Goal: Communication & Community: Answer question/provide support

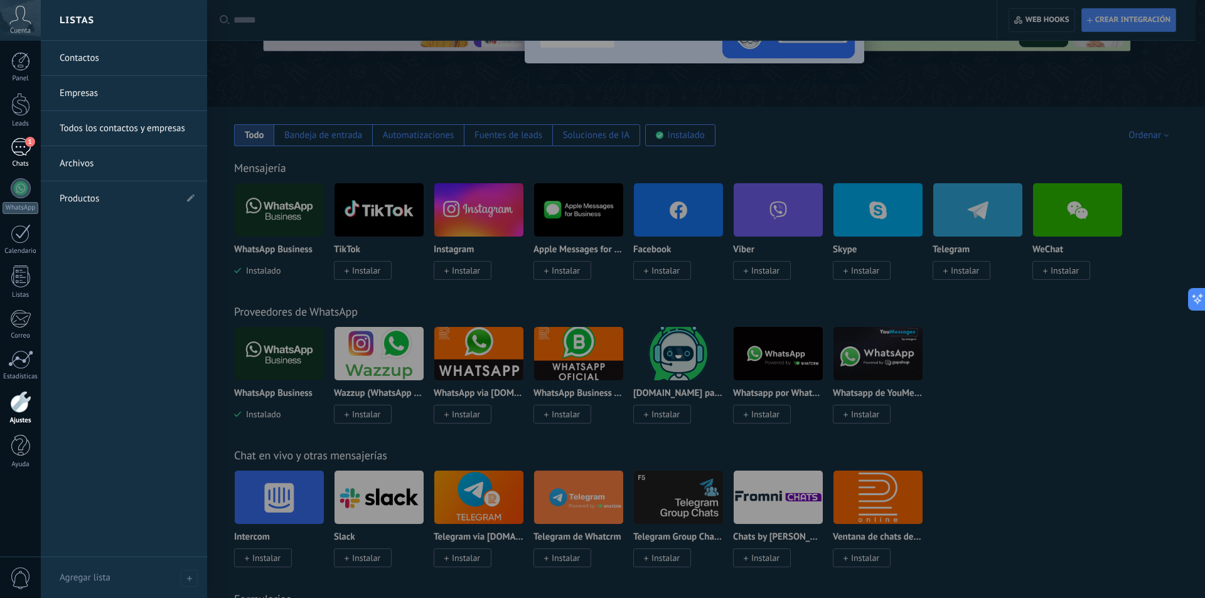
click at [24, 141] on div "1" at bounding box center [21, 147] width 20 height 18
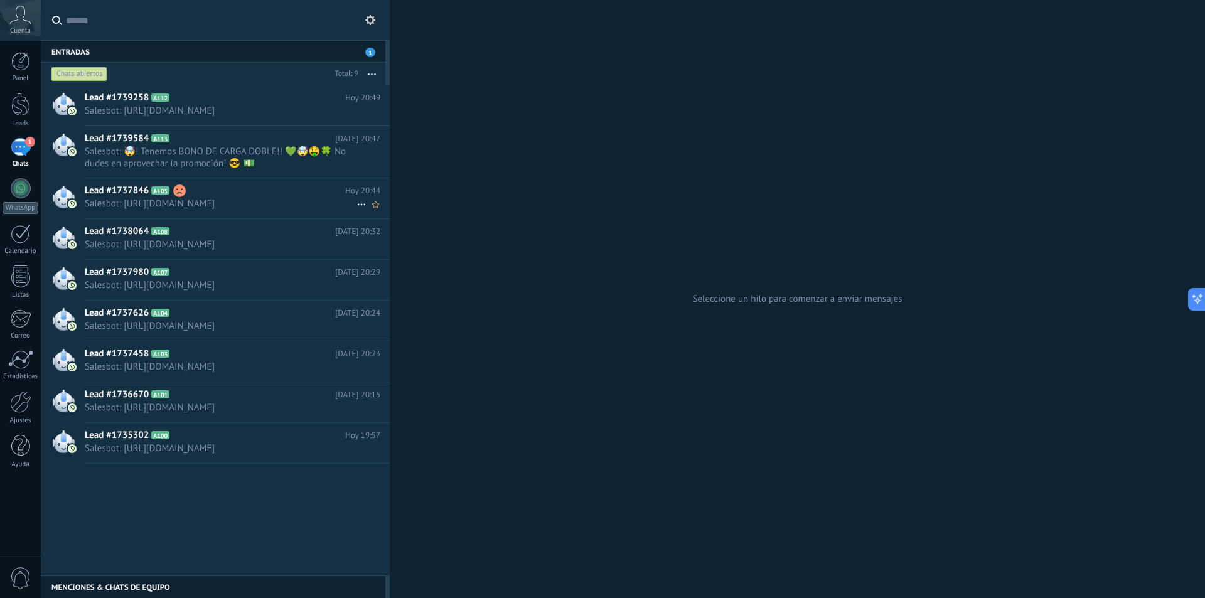
click at [226, 202] on span "Salesbot: [URL][DOMAIN_NAME]" at bounding box center [221, 204] width 272 height 12
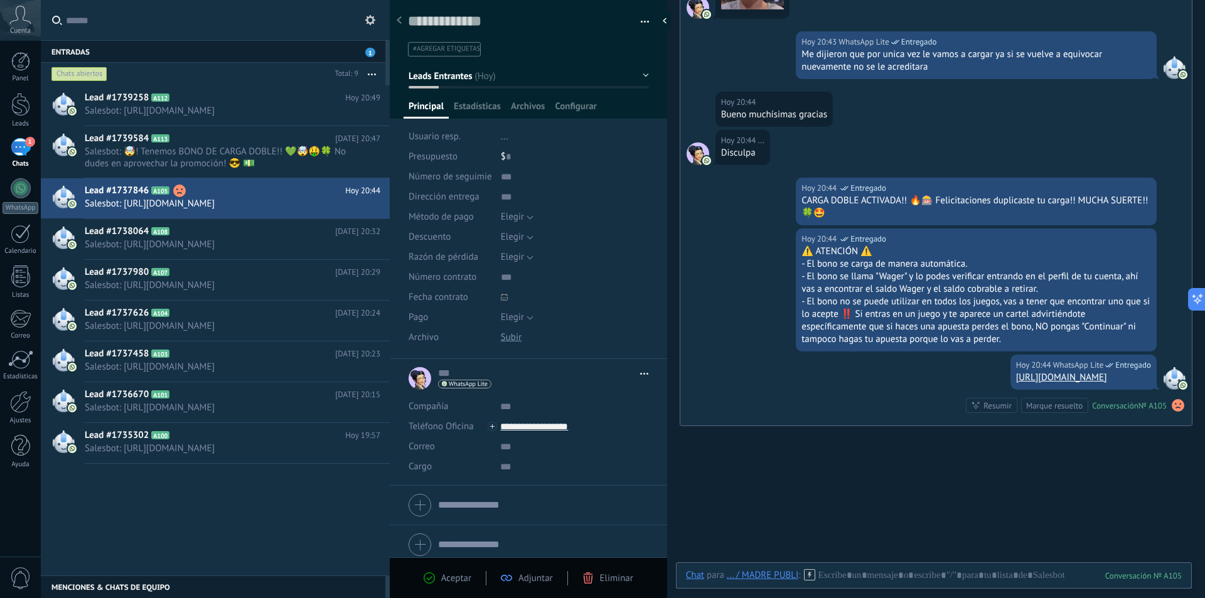
scroll to position [472, 0]
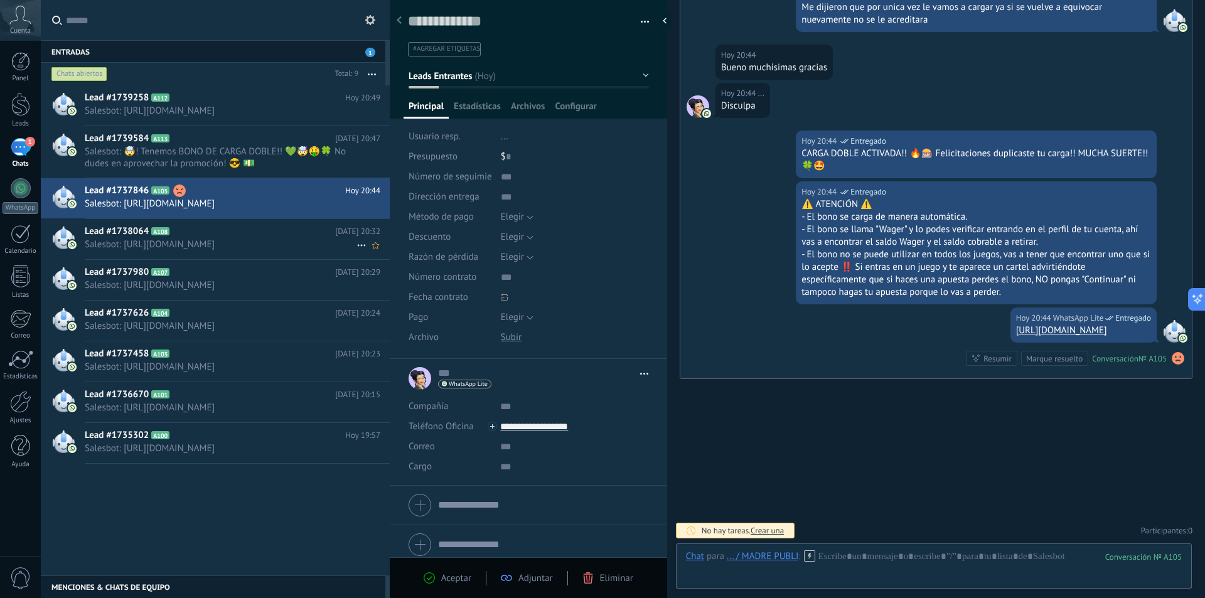
click at [139, 242] on span "Salesbot: [URL][DOMAIN_NAME]" at bounding box center [221, 244] width 272 height 12
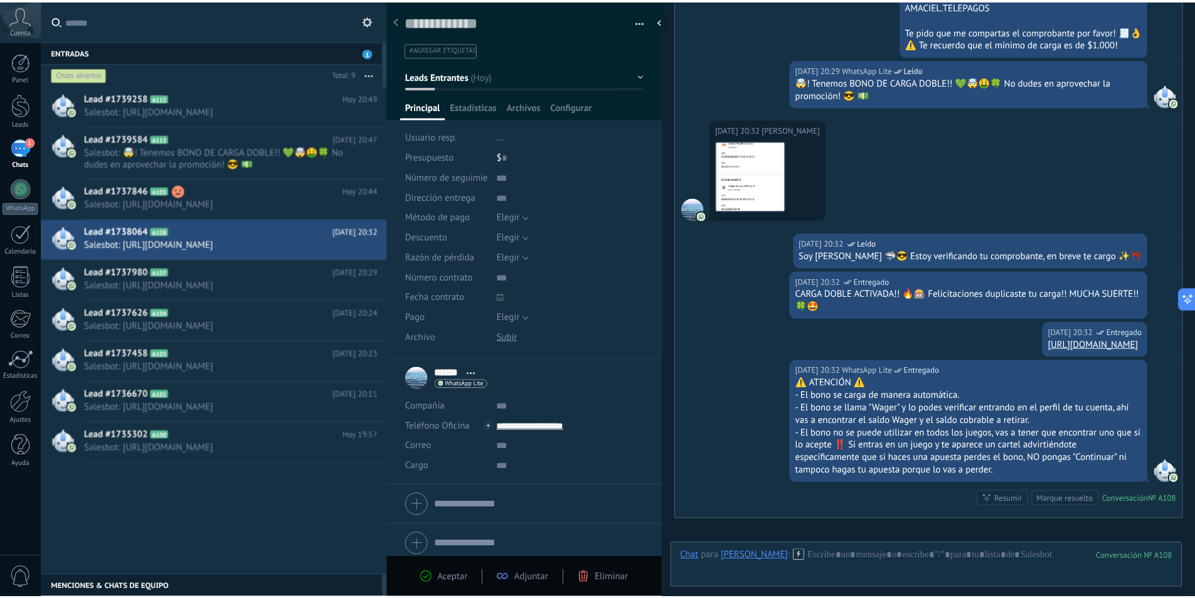
scroll to position [538, 0]
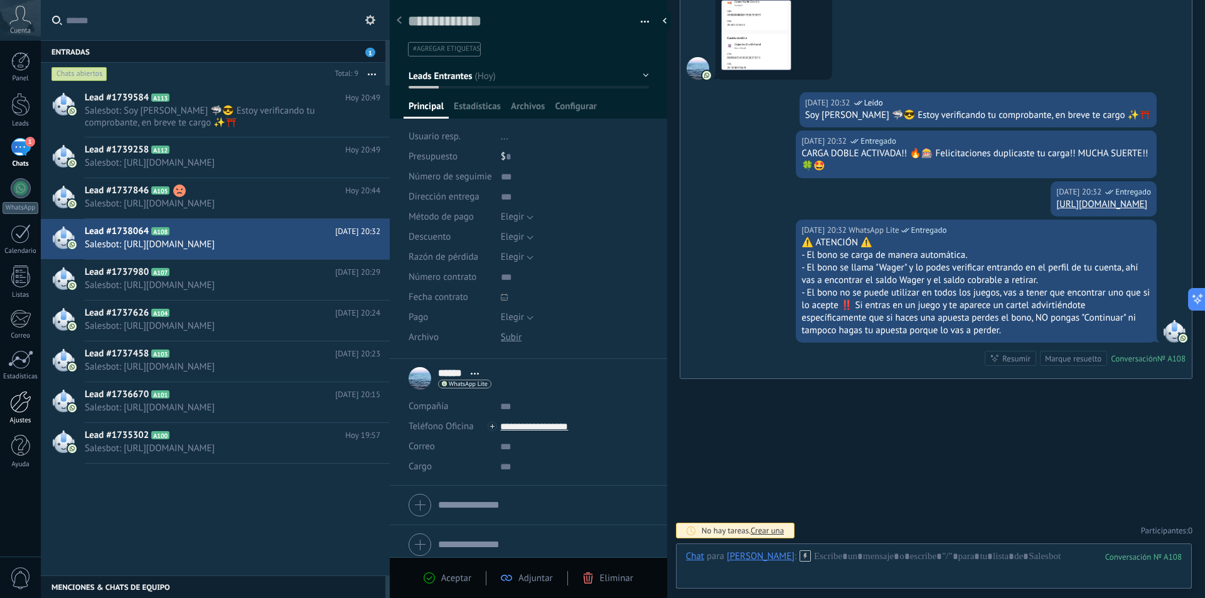
click at [17, 405] on div at bounding box center [20, 402] width 21 height 22
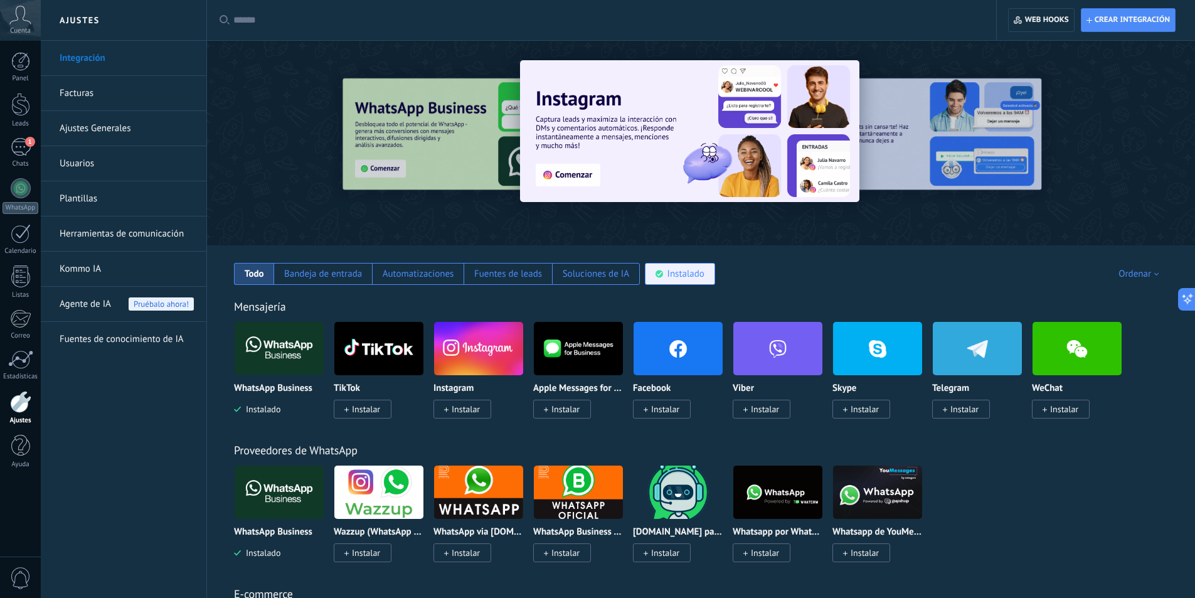
click at [708, 284] on div "Instalado" at bounding box center [680, 274] width 70 height 22
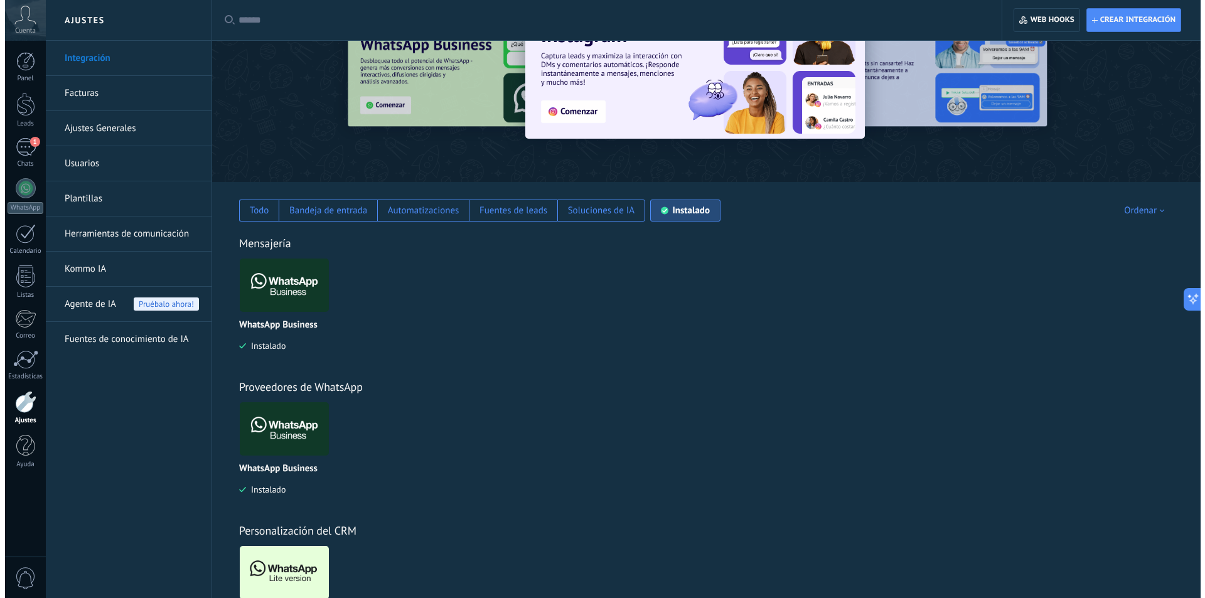
scroll to position [139, 0]
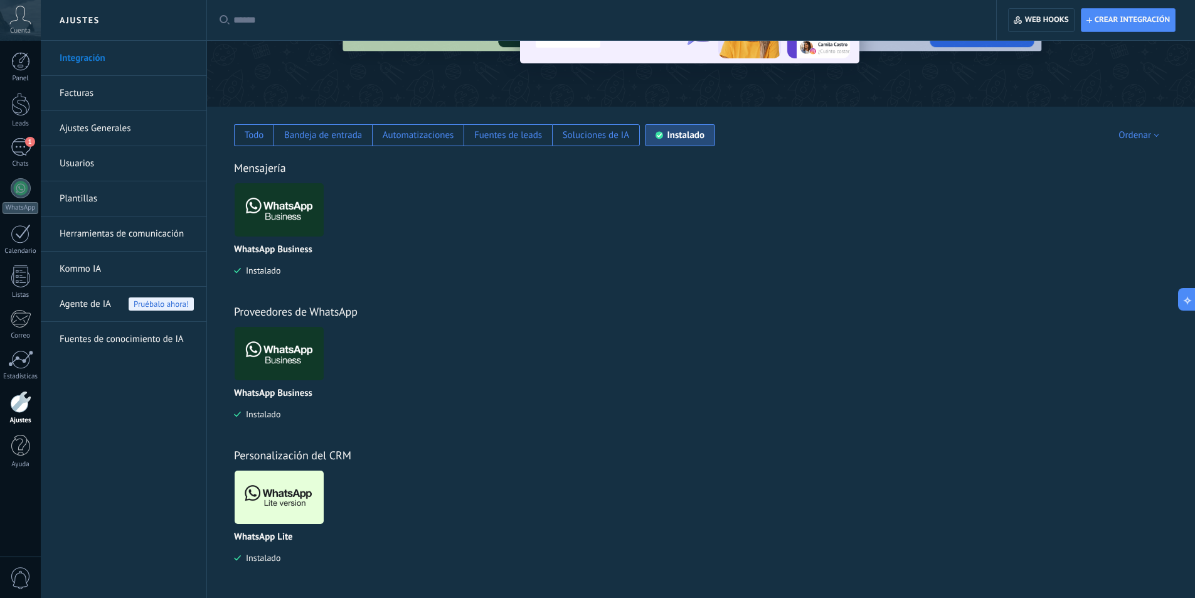
click at [285, 506] on img at bounding box center [279, 497] width 89 height 61
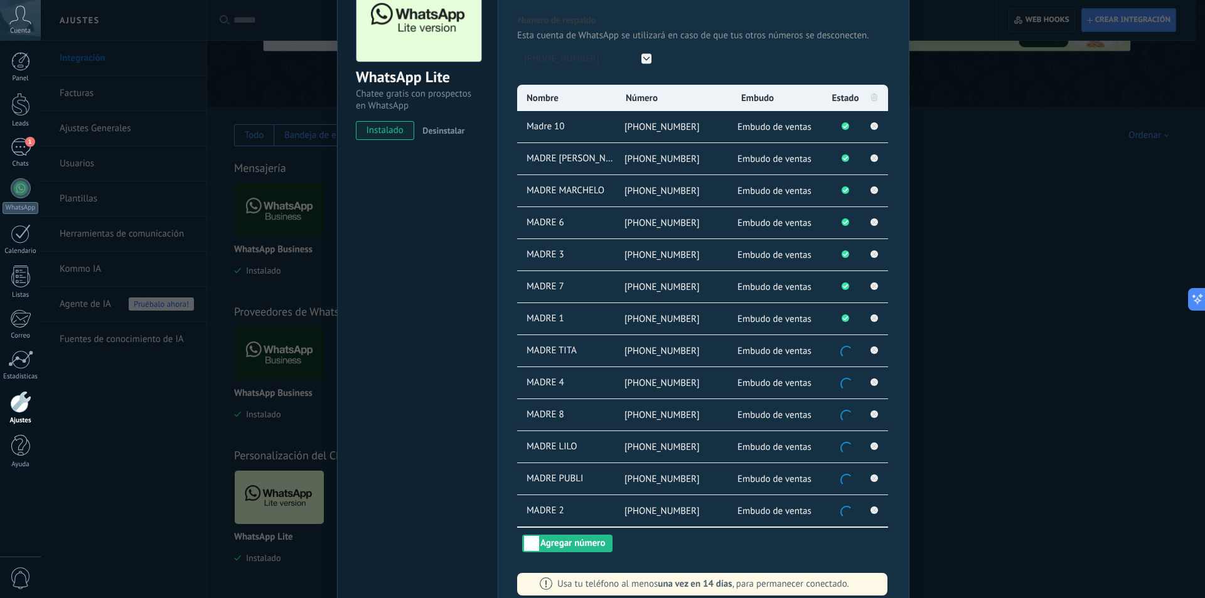
scroll to position [175, 0]
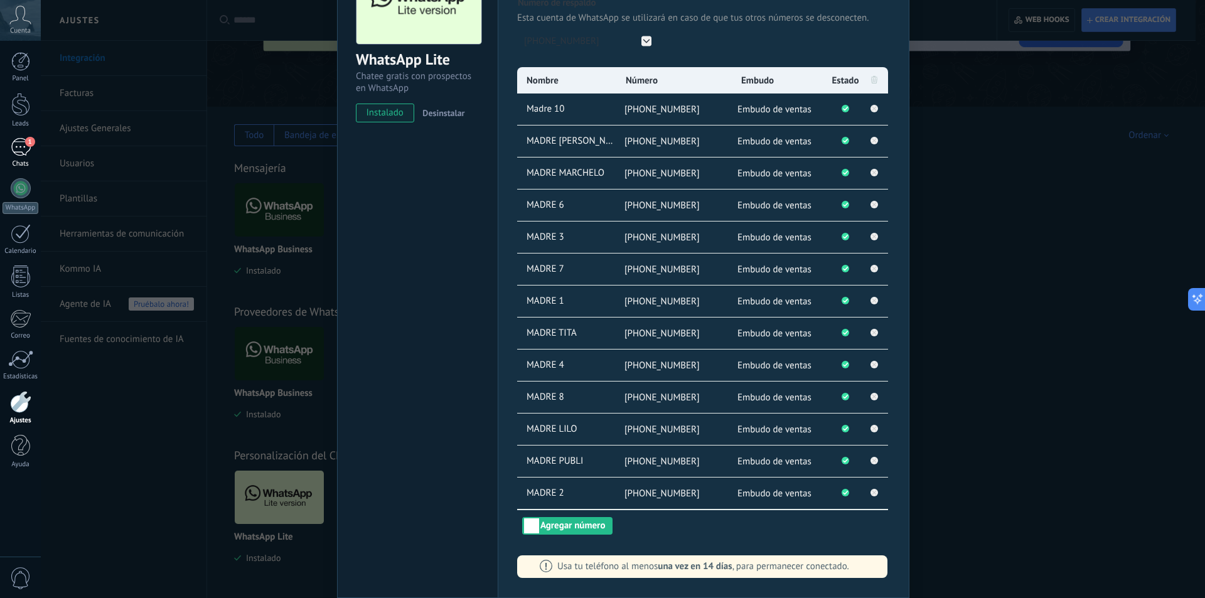
click at [19, 147] on div "1" at bounding box center [21, 147] width 20 height 18
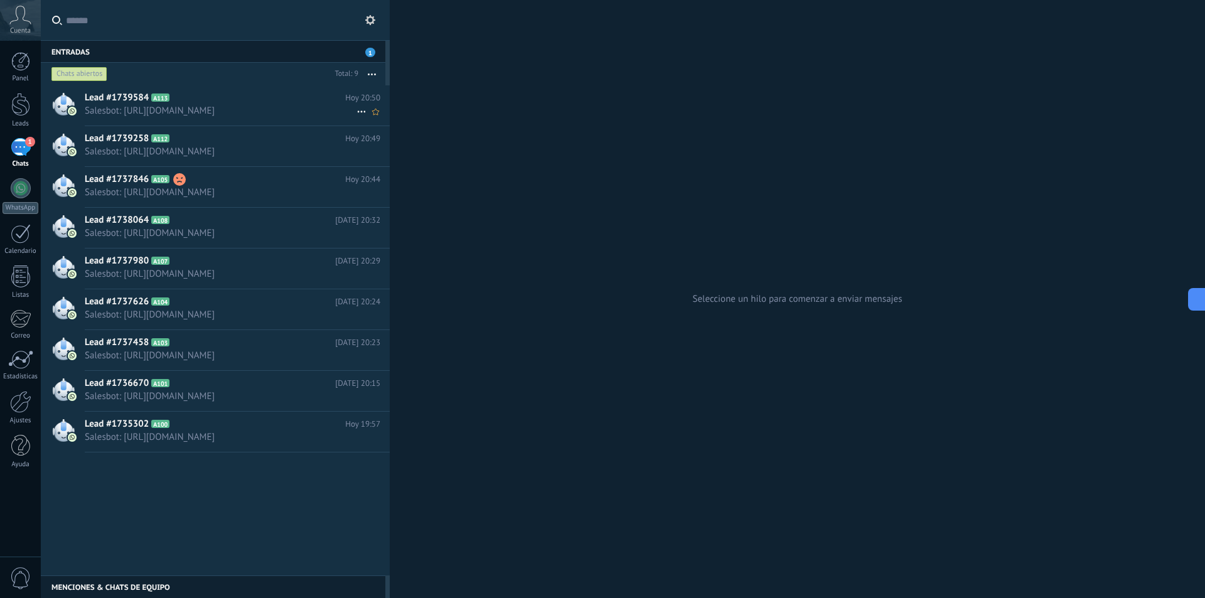
click at [183, 101] on icon at bounding box center [179, 98] width 13 height 13
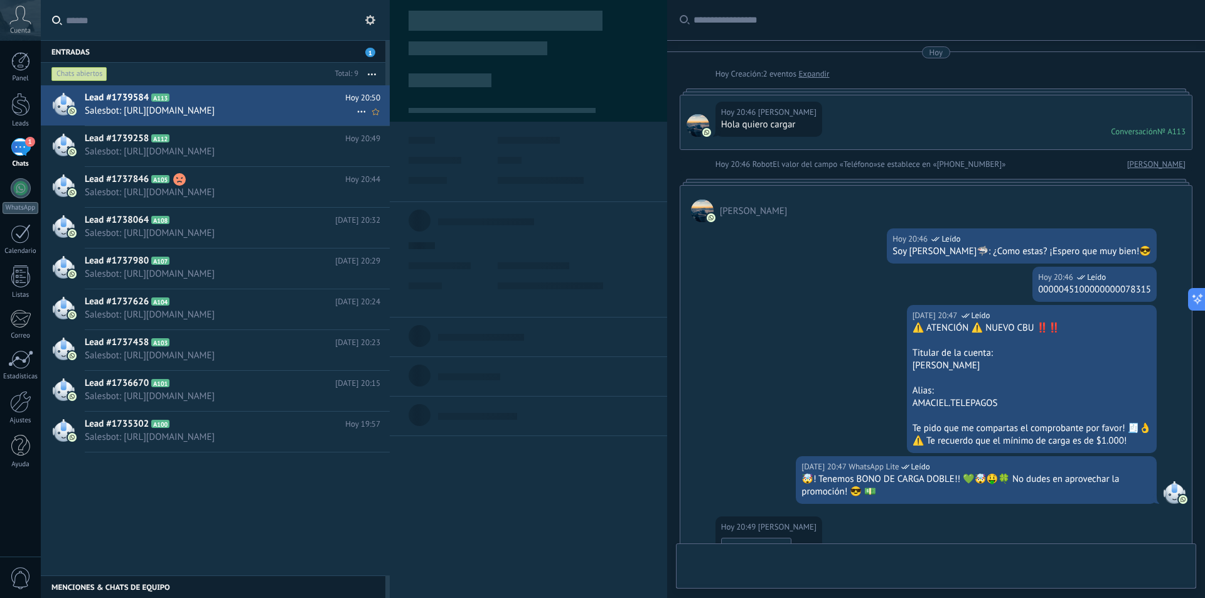
type textarea "**********"
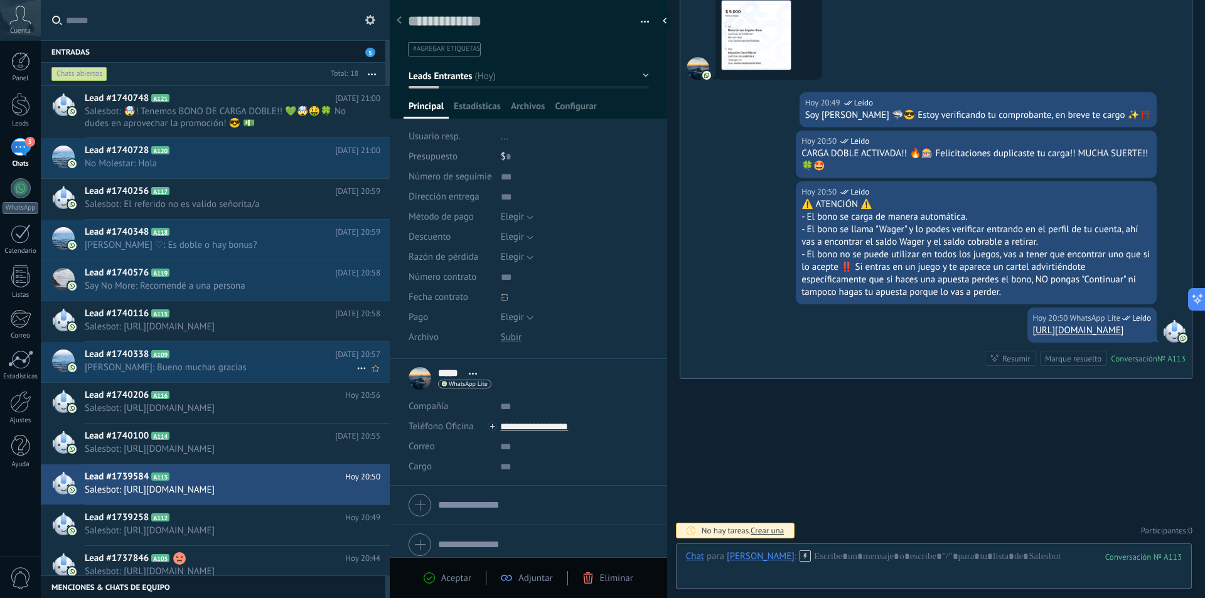
scroll to position [189, 0]
